Goal: Complete application form: Complete application form

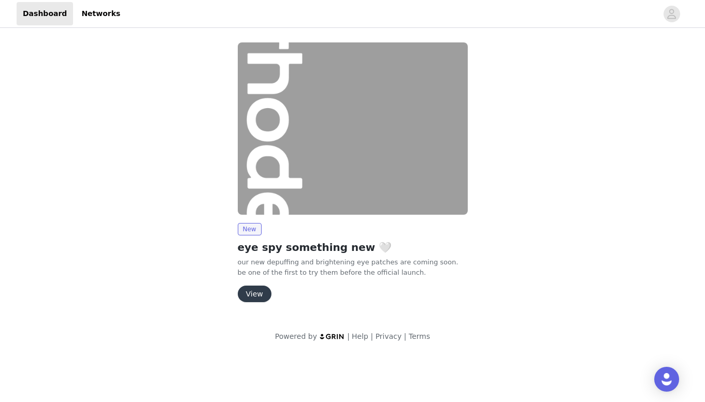
click at [251, 294] on button "View" at bounding box center [255, 294] width 34 height 17
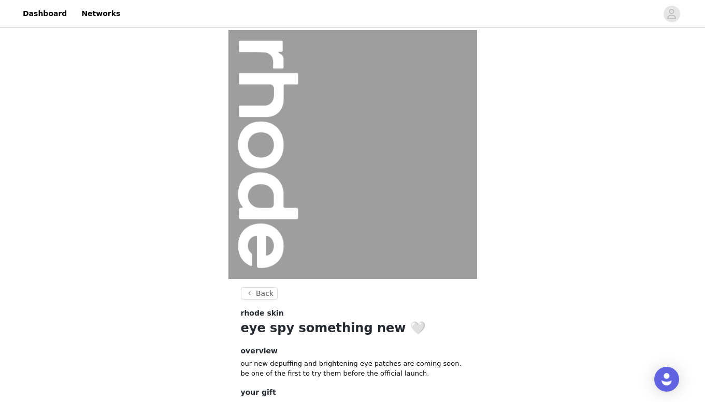
scroll to position [78, 0]
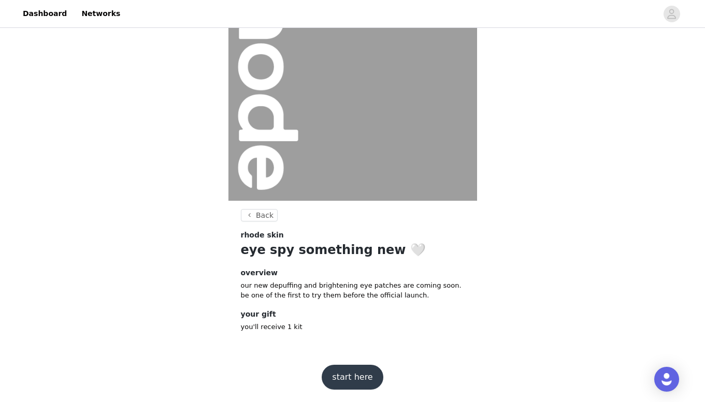
click at [358, 378] on button "start here" at bounding box center [352, 377] width 61 height 25
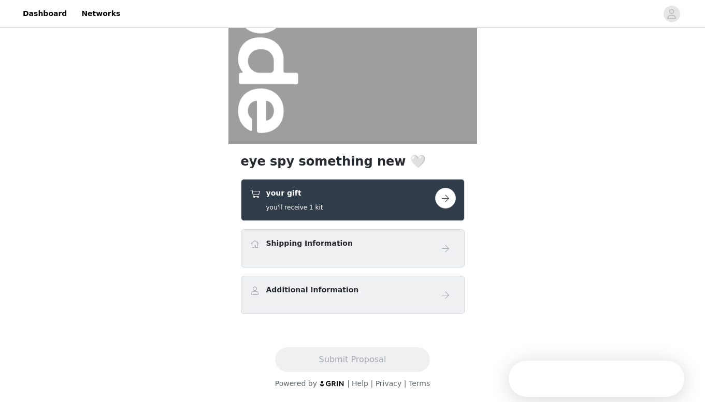
scroll to position [142, 0]
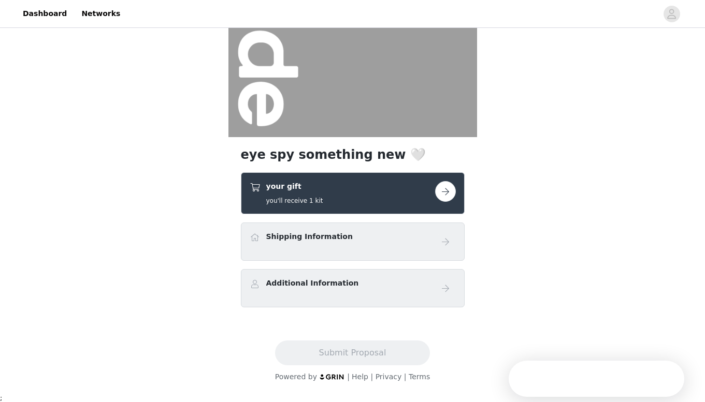
click at [441, 191] on button "button" at bounding box center [445, 191] width 21 height 21
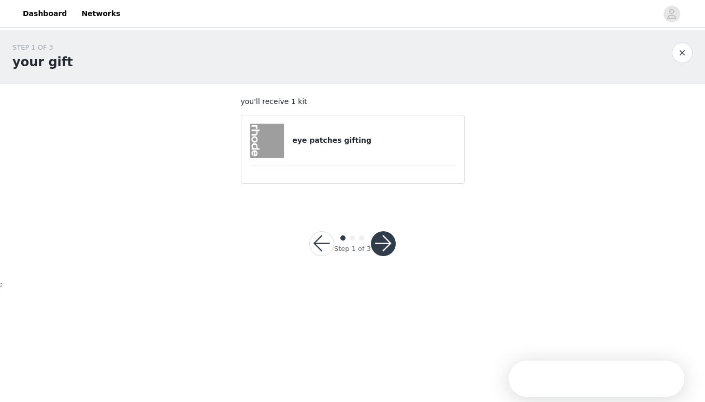
click at [379, 131] on div "eye patches gifting" at bounding box center [353, 141] width 206 height 34
click at [385, 243] on button "button" at bounding box center [383, 243] width 25 height 25
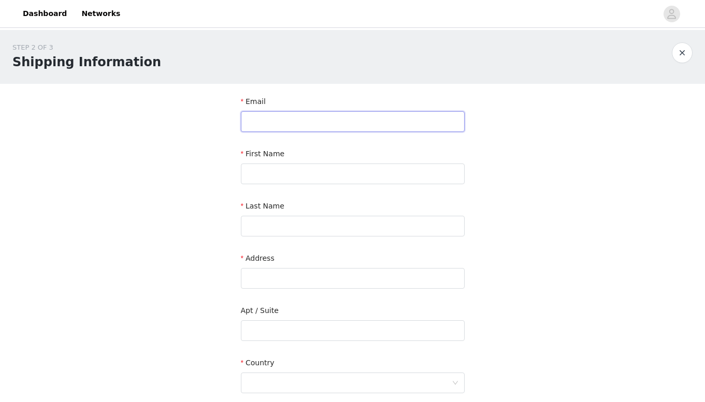
click at [378, 119] on input "text" at bounding box center [353, 121] width 224 height 21
type input "[EMAIL_ADDRESS][DOMAIN_NAME]"
type input "sunny"
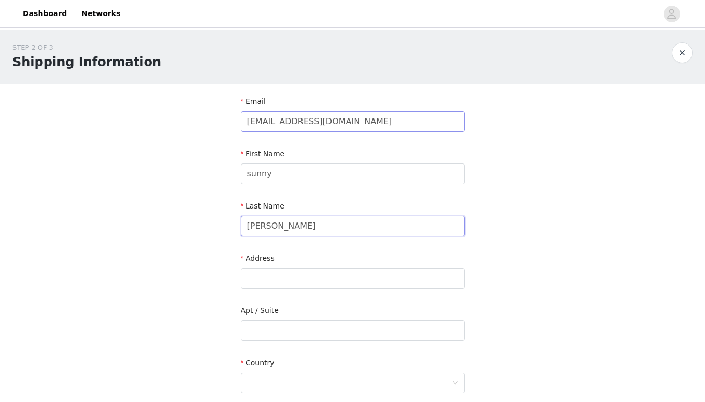
type input "[PERSON_NAME]"
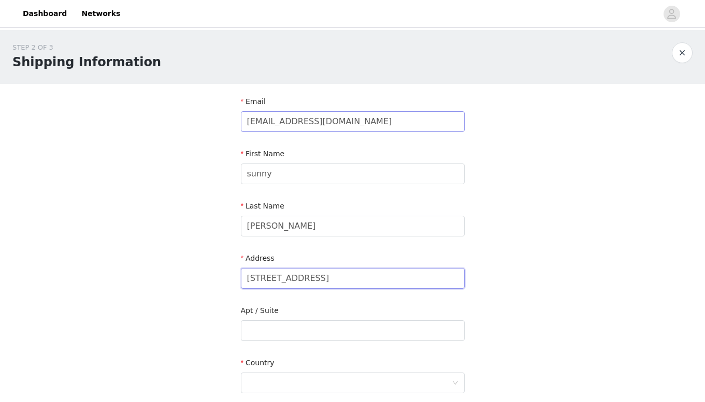
type input "[STREET_ADDRESS]"
type input "5303"
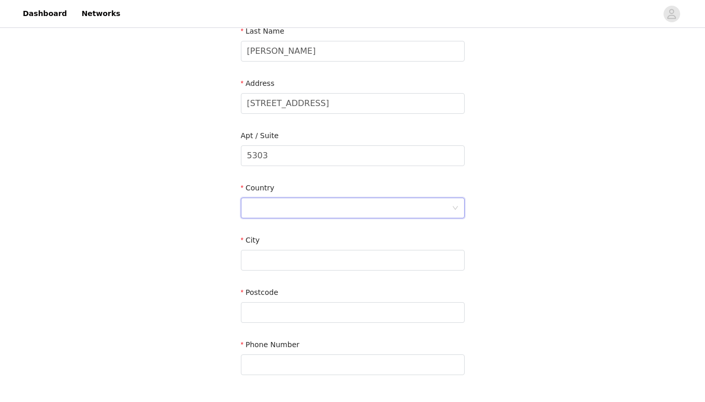
scroll to position [187, 0]
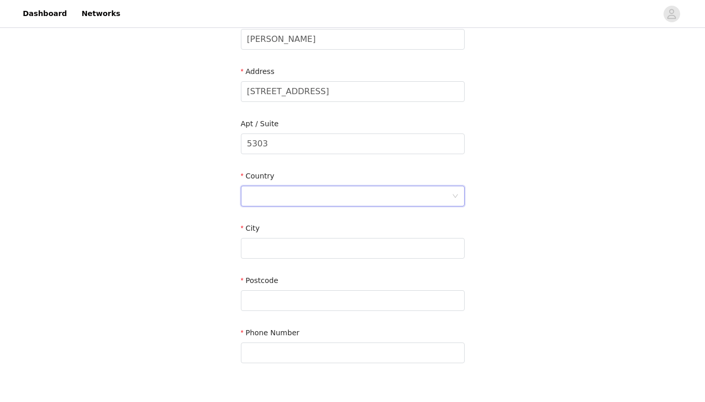
click at [410, 195] on div at bounding box center [349, 196] width 205 height 20
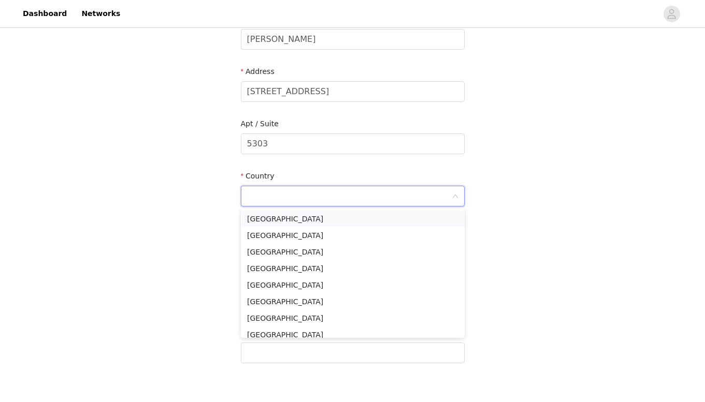
click at [389, 220] on li "[GEOGRAPHIC_DATA]" at bounding box center [353, 219] width 224 height 17
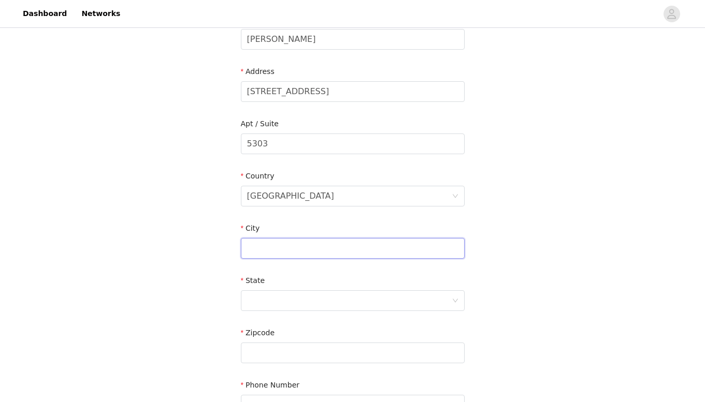
click at [331, 258] on div "City" at bounding box center [353, 243] width 224 height 40
type input "jersey city"
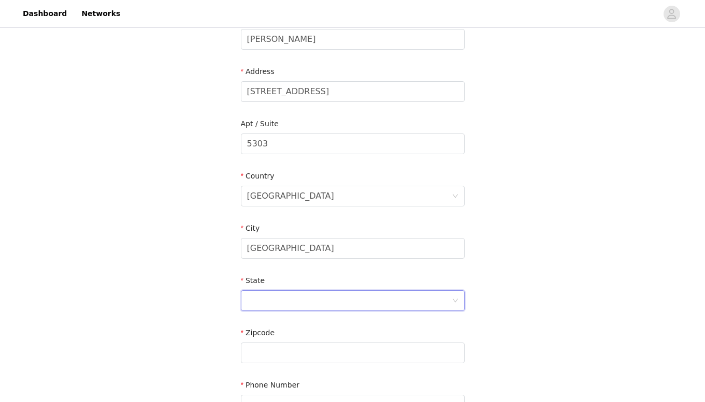
click at [332, 306] on div at bounding box center [349, 301] width 205 height 20
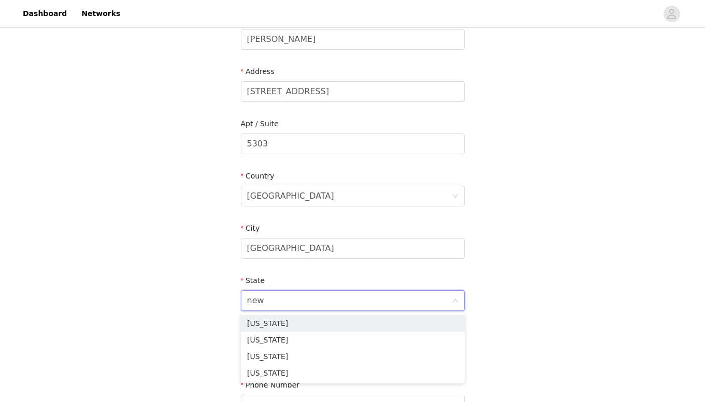
type input "new"
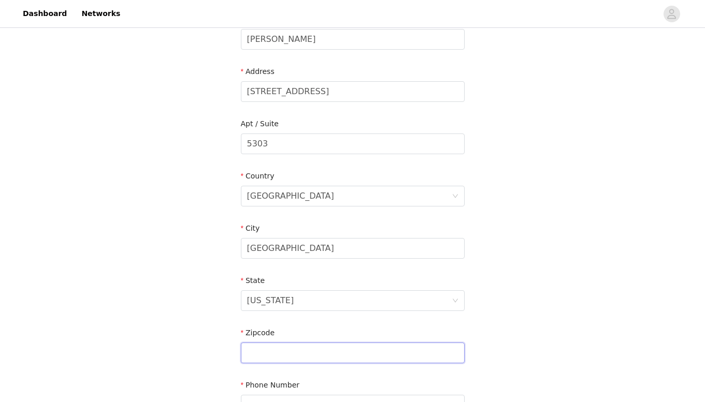
click at [379, 353] on input "text" at bounding box center [353, 353] width 224 height 21
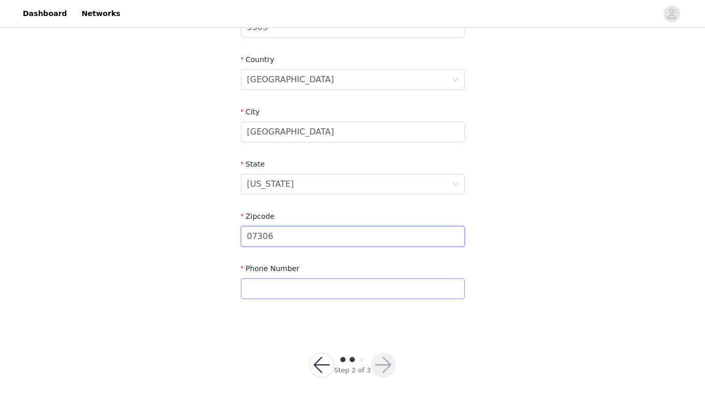
type input "07306"
click at [323, 284] on input "text" at bounding box center [353, 289] width 224 height 21
type input "6462416647"
click at [380, 354] on button "button" at bounding box center [383, 365] width 25 height 25
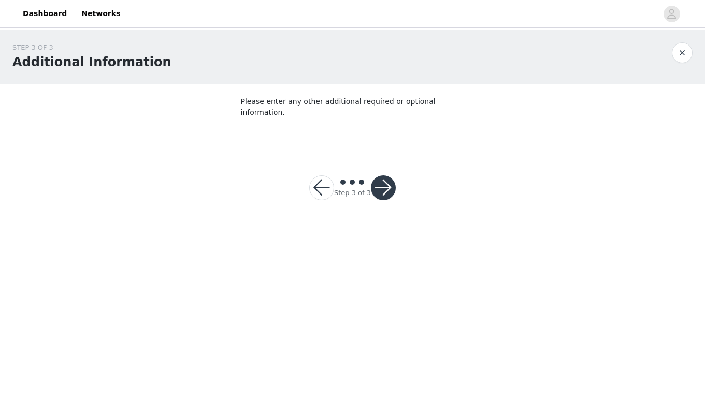
click at [390, 180] on button "button" at bounding box center [383, 188] width 25 height 25
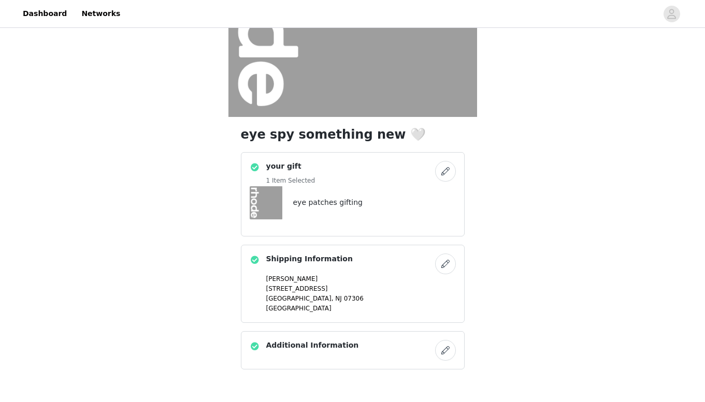
scroll to position [216, 0]
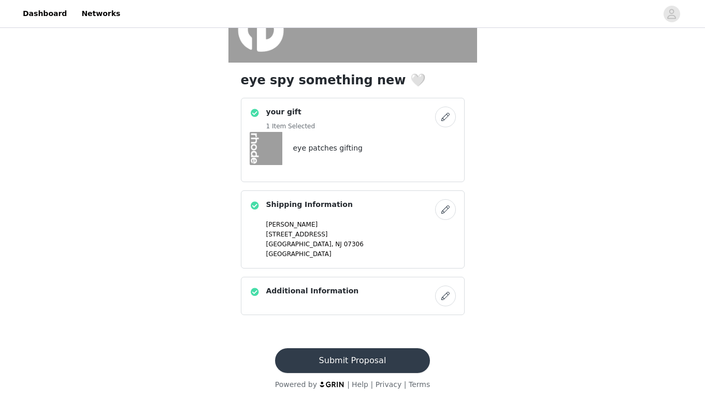
click at [367, 356] on button "Submit Proposal" at bounding box center [352, 361] width 155 height 25
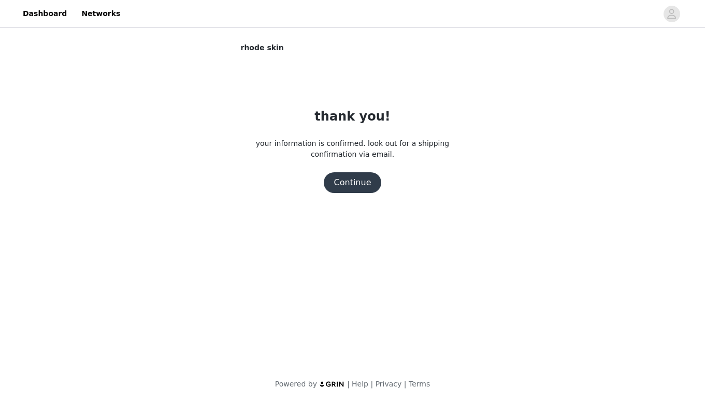
click at [350, 181] on button "Continue" at bounding box center [353, 182] width 58 height 21
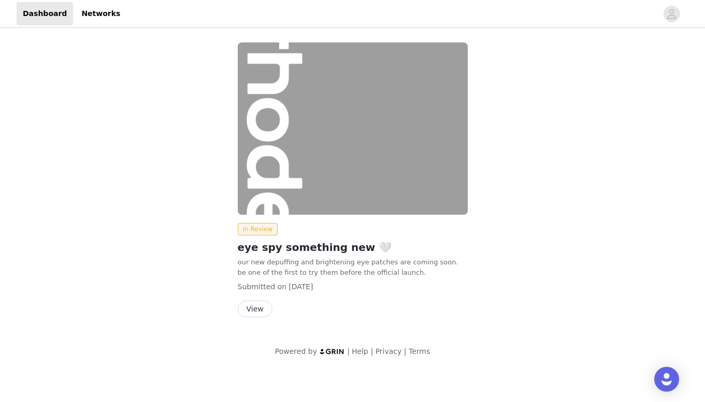
click at [249, 315] on button "View" at bounding box center [255, 309] width 35 height 17
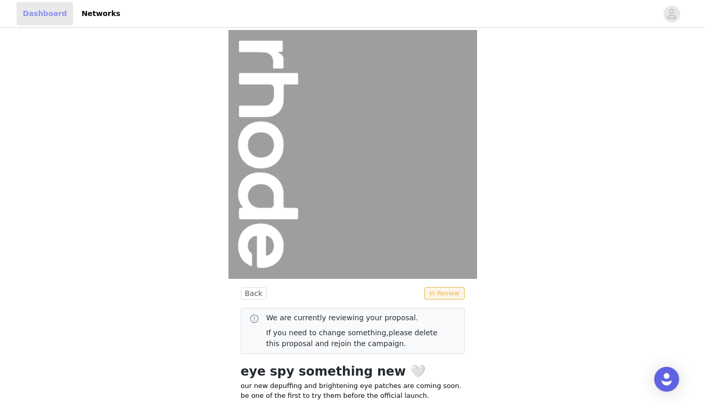
click at [47, 17] on link "Dashboard" at bounding box center [45, 13] width 56 height 23
